Goal: Information Seeking & Learning: Learn about a topic

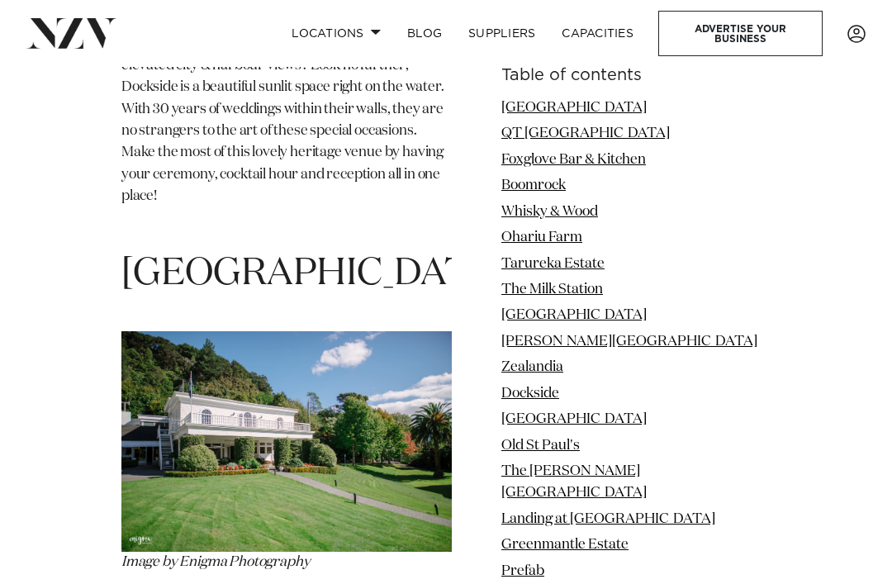
scroll to position [8712, 0]
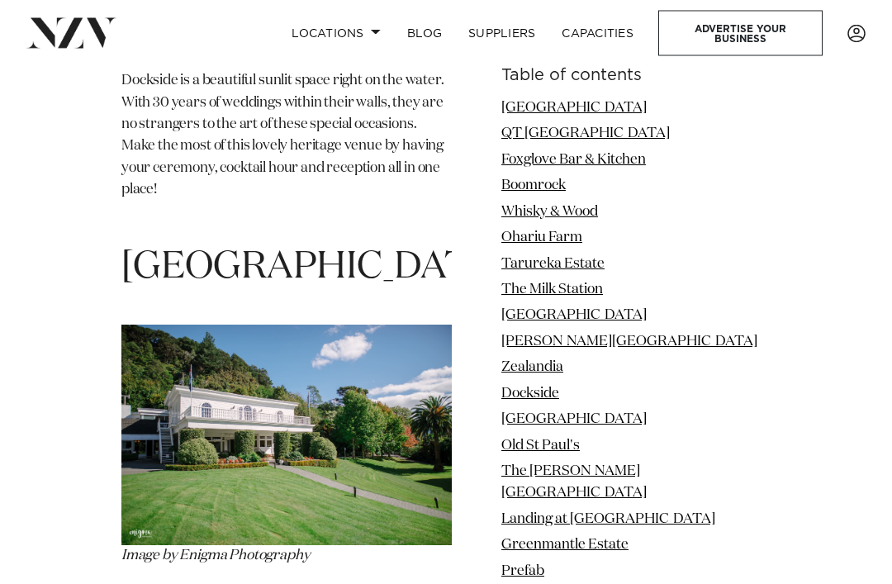
click at [412, 365] on img at bounding box center [286, 435] width 330 height 220
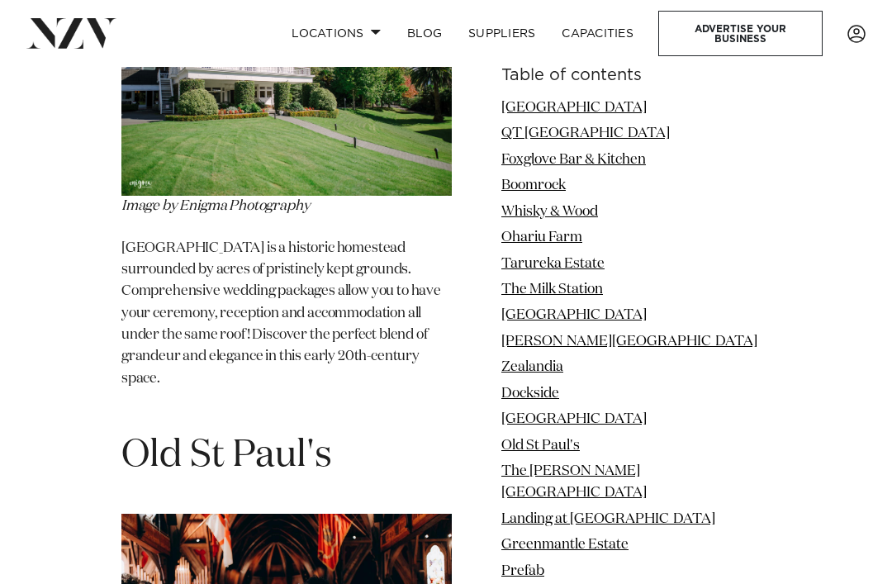
scroll to position [9076, 0]
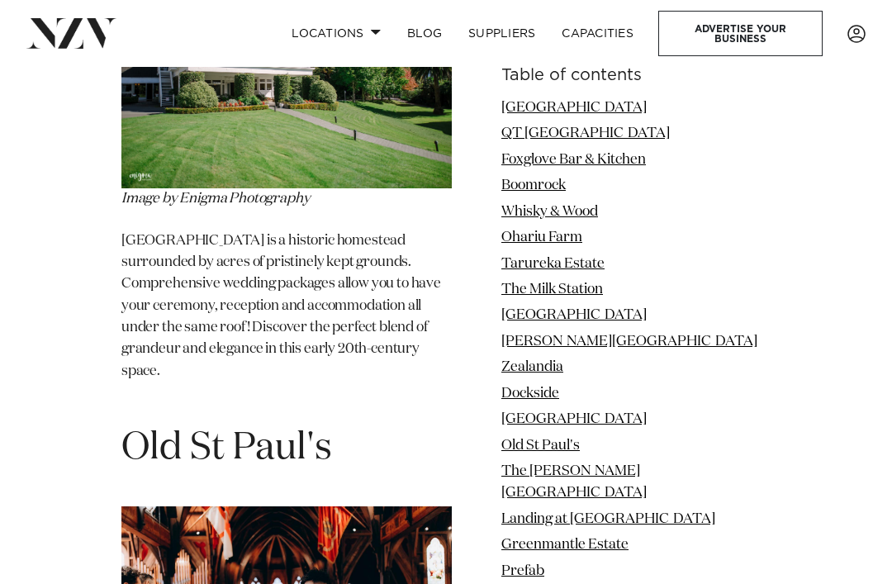
click at [646, 419] on link "[GEOGRAPHIC_DATA]" at bounding box center [573, 419] width 145 height 14
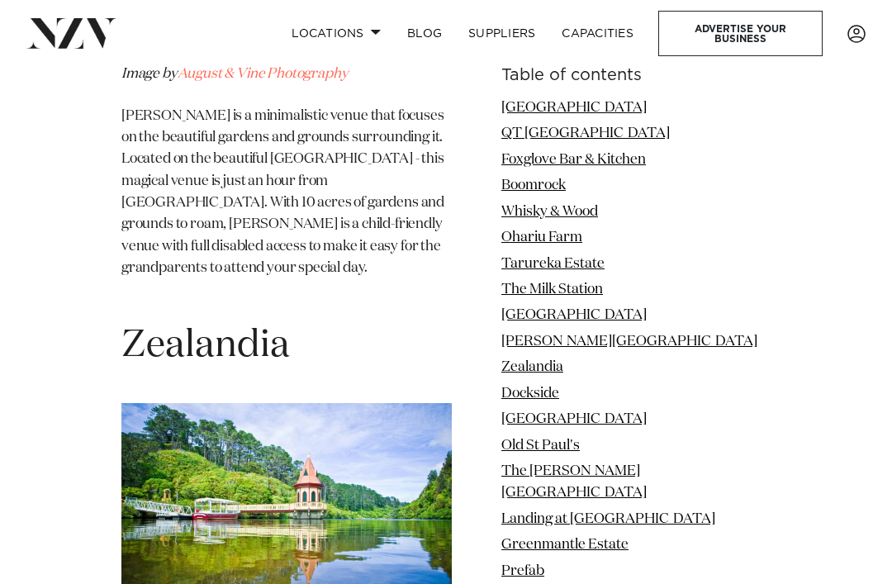
scroll to position [7549, 0]
